Goal: Transaction & Acquisition: Purchase product/service

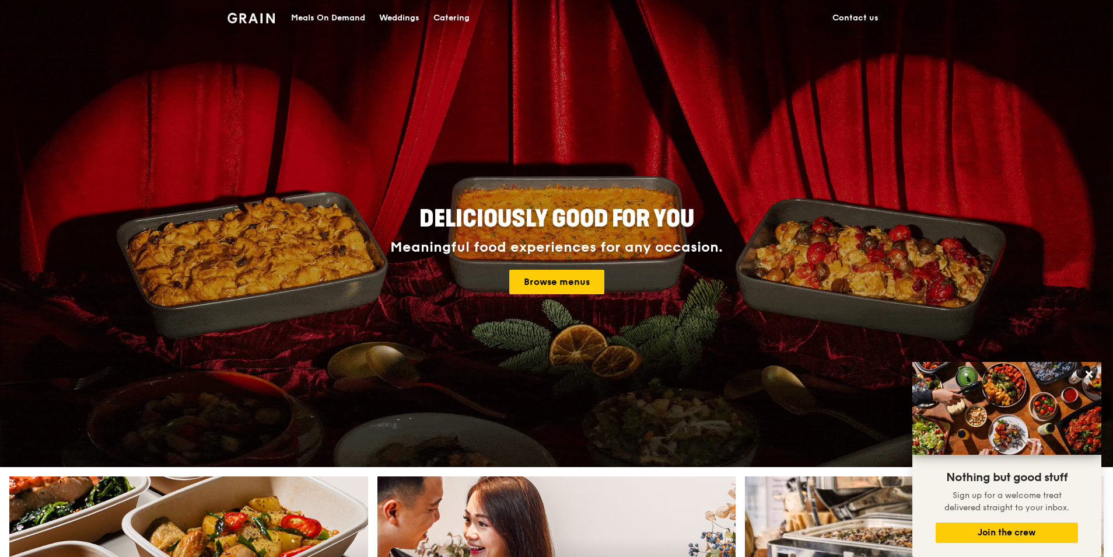
click at [448, 17] on div "Catering" at bounding box center [452, 18] width 36 height 35
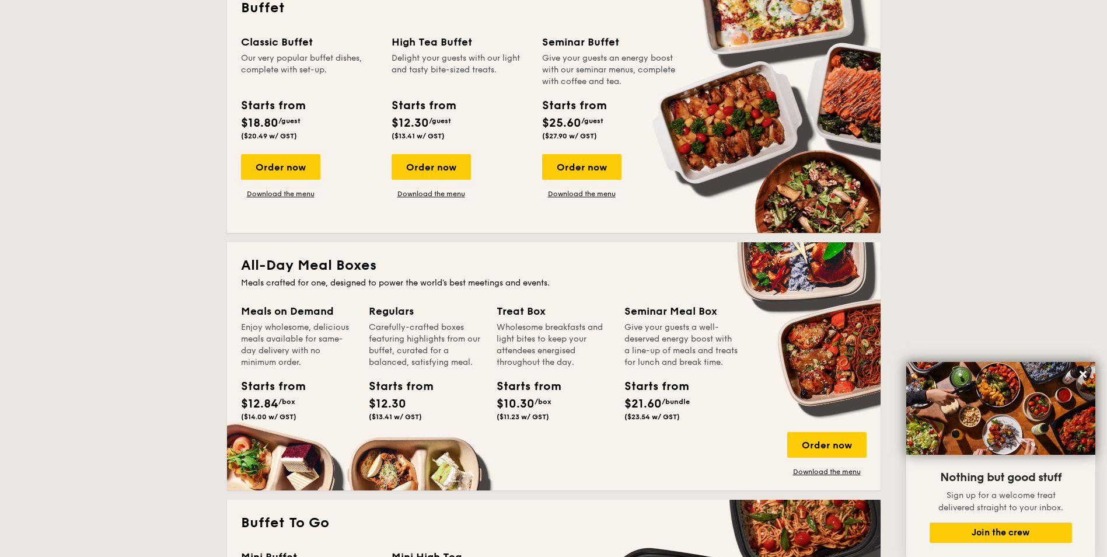
scroll to position [273, 0]
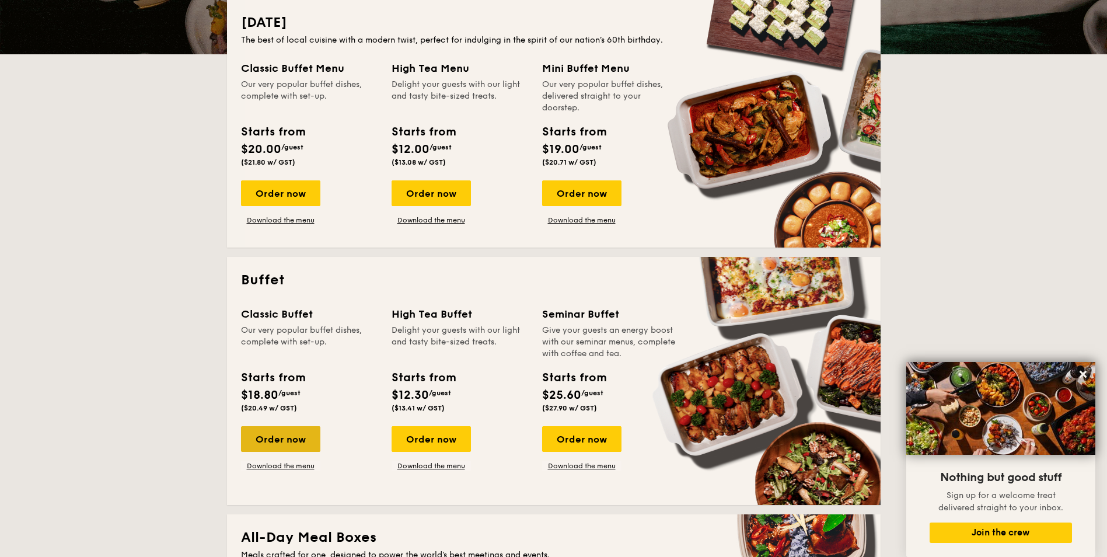
click at [290, 438] on div "Order now" at bounding box center [280, 439] width 79 height 26
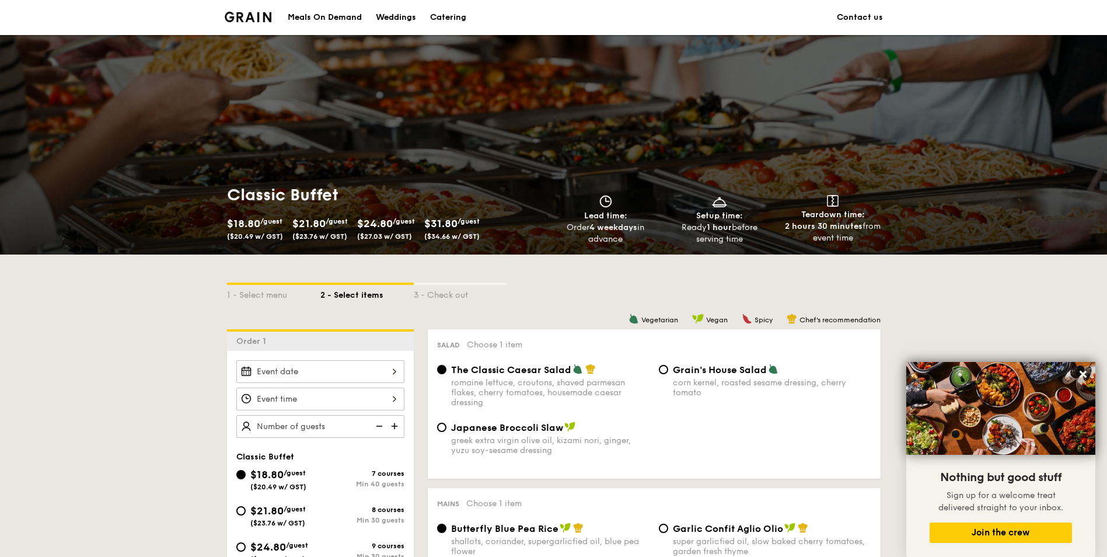
scroll to position [273, 0]
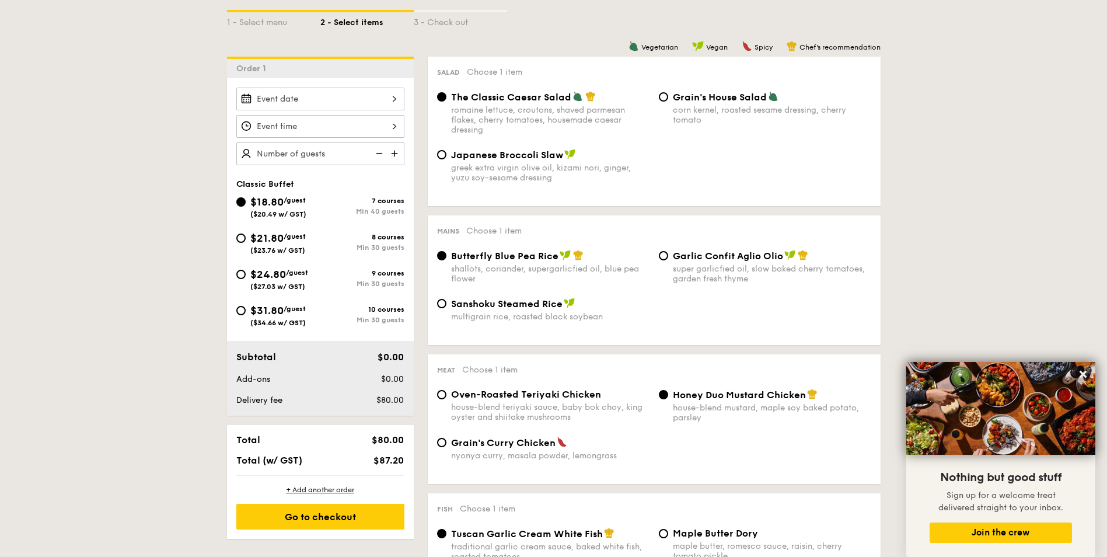
click at [395, 152] on img at bounding box center [396, 153] width 18 height 22
click at [382, 153] on img at bounding box center [378, 153] width 18 height 22
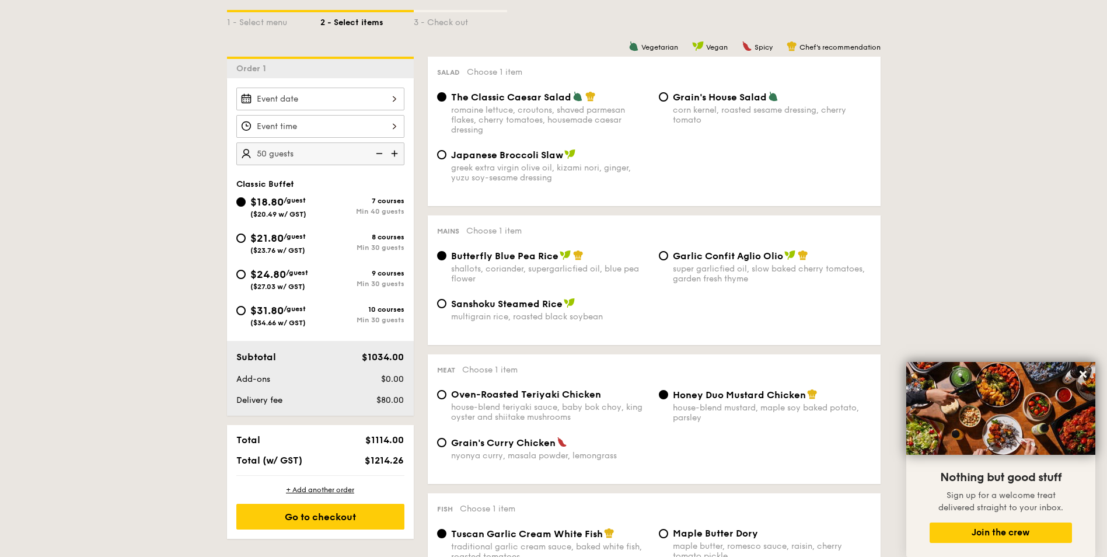
click at [382, 153] on img at bounding box center [378, 153] width 18 height 22
type input "40 guests"
click at [382, 153] on img at bounding box center [378, 153] width 18 height 22
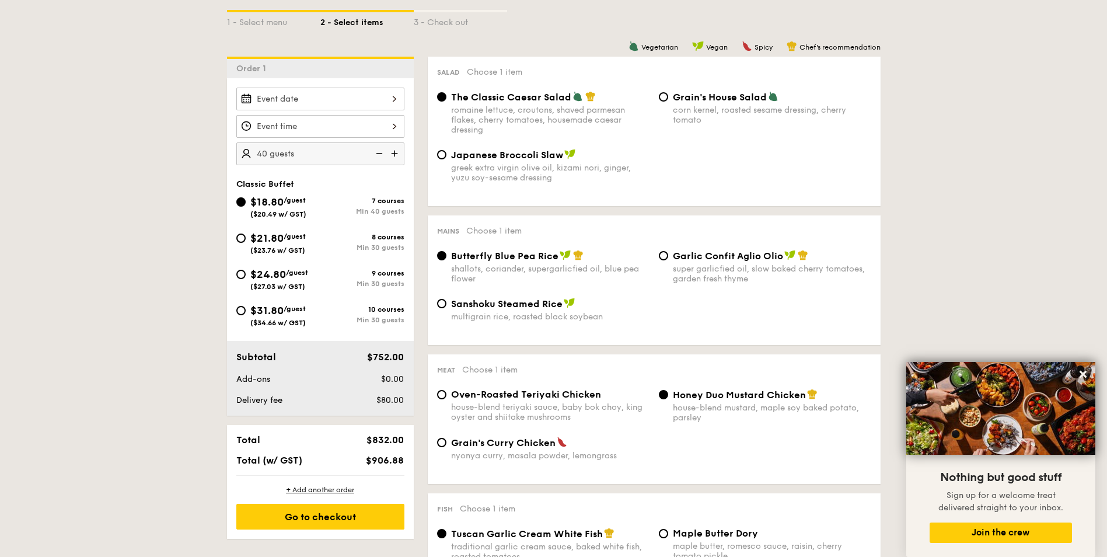
click at [382, 153] on img at bounding box center [378, 153] width 18 height 22
